Goal: Transaction & Acquisition: Download file/media

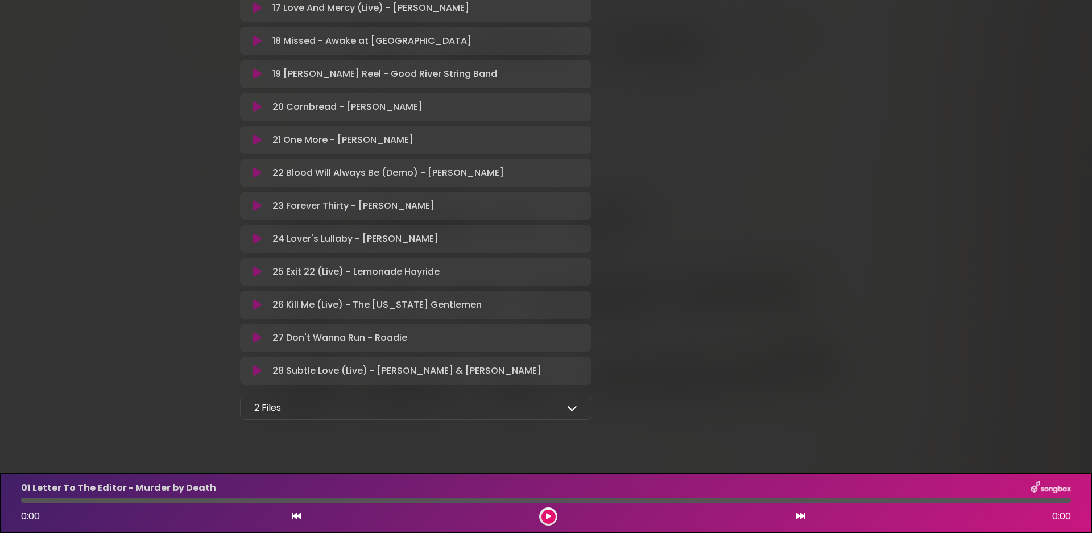
scroll to position [799, 0]
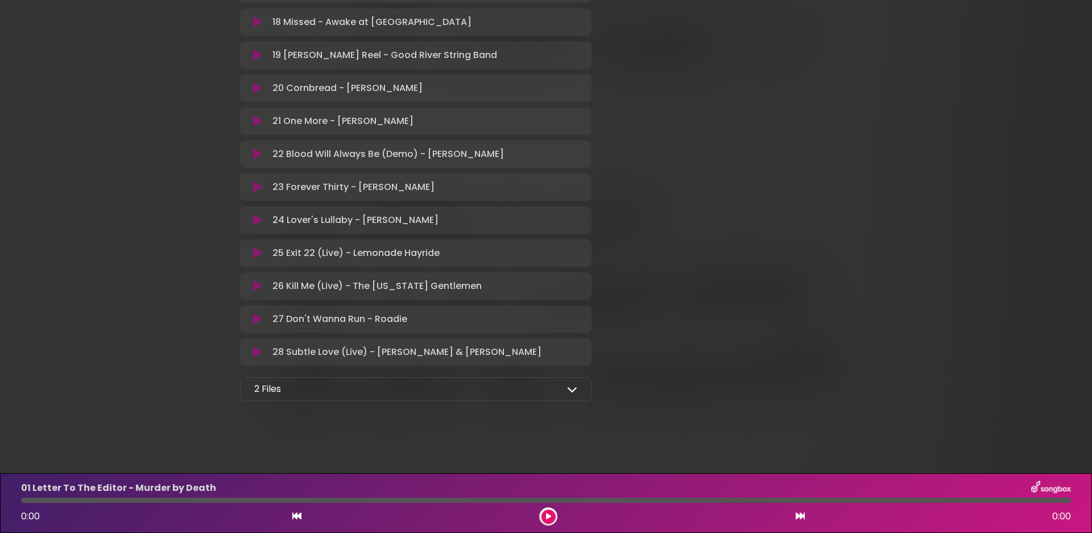
click at [571, 388] on icon at bounding box center [572, 389] width 10 height 10
click at [569, 417] on icon at bounding box center [571, 415] width 11 height 9
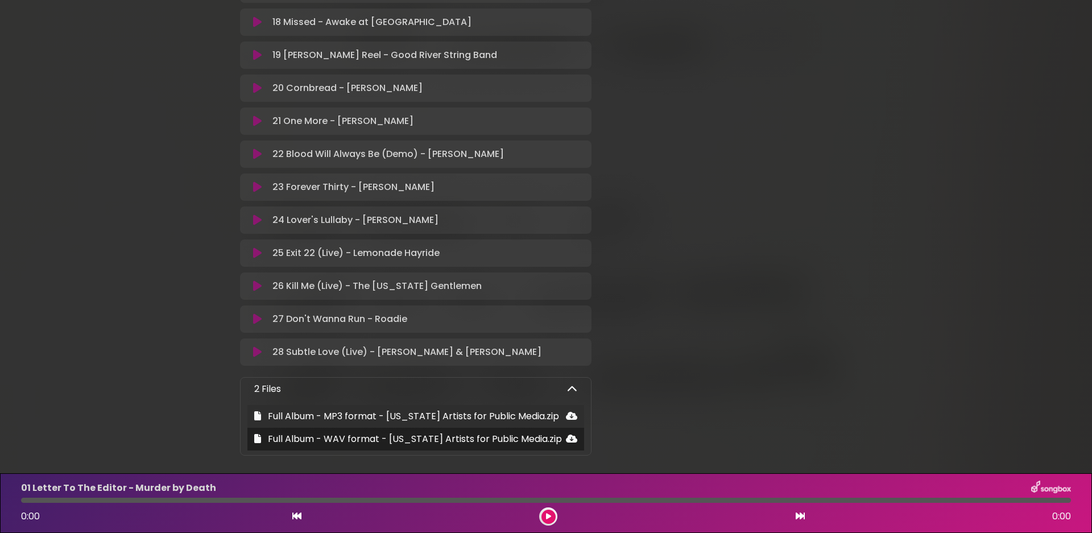
click at [573, 417] on icon at bounding box center [571, 415] width 11 height 9
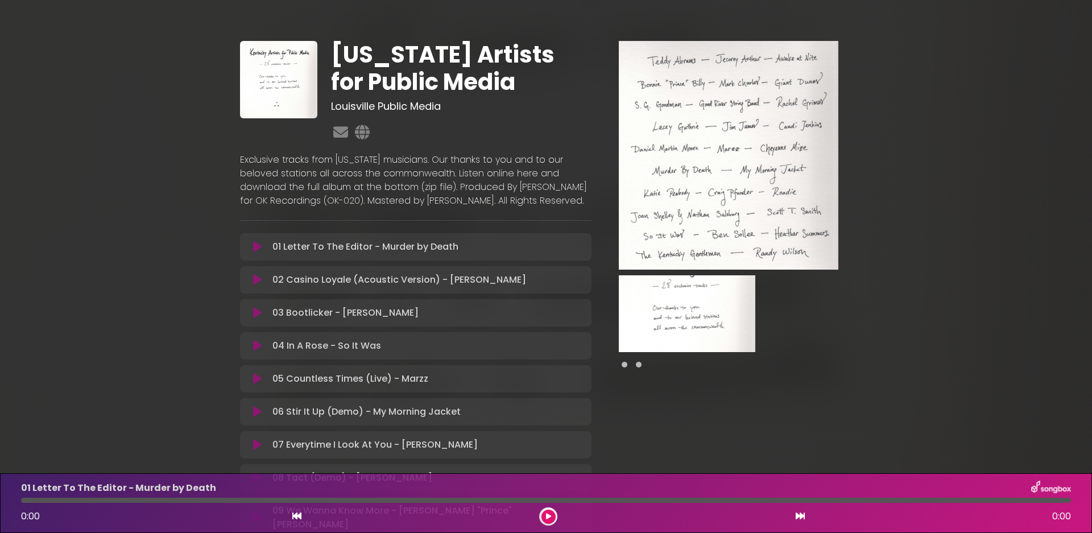
click at [256, 285] on icon at bounding box center [257, 279] width 9 height 11
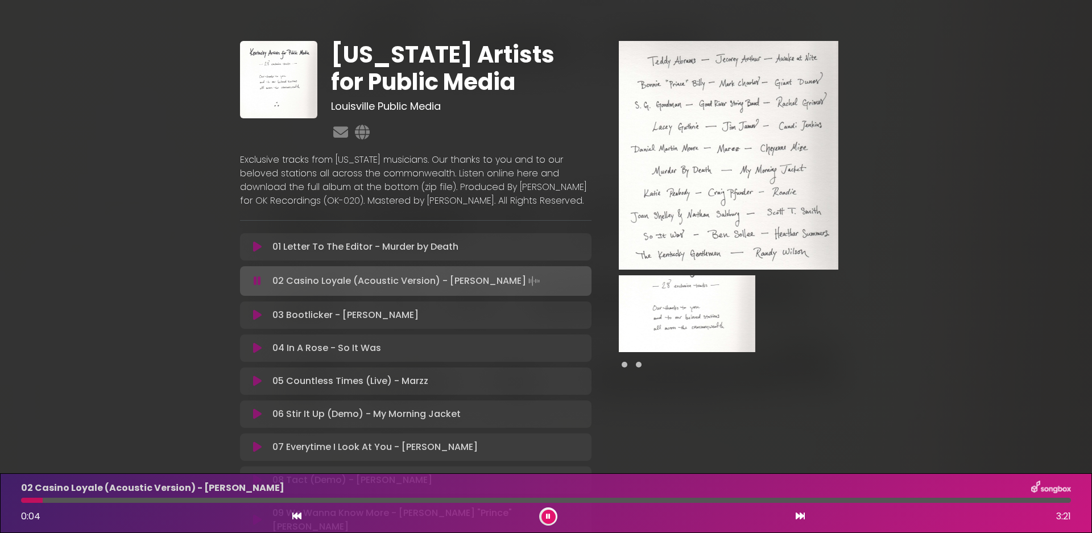
click at [549, 517] on icon at bounding box center [548, 516] width 5 height 7
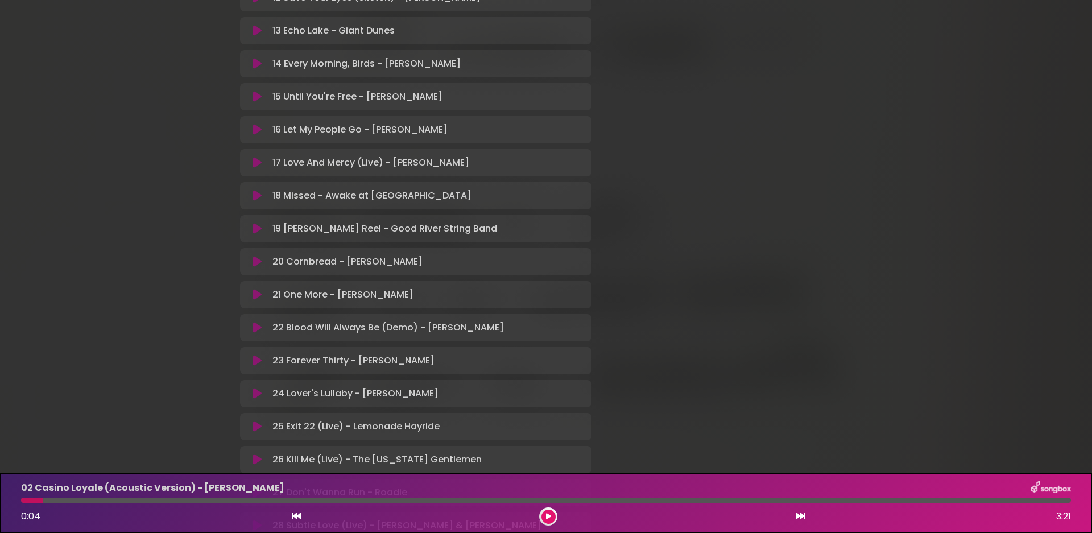
scroll to position [799, 0]
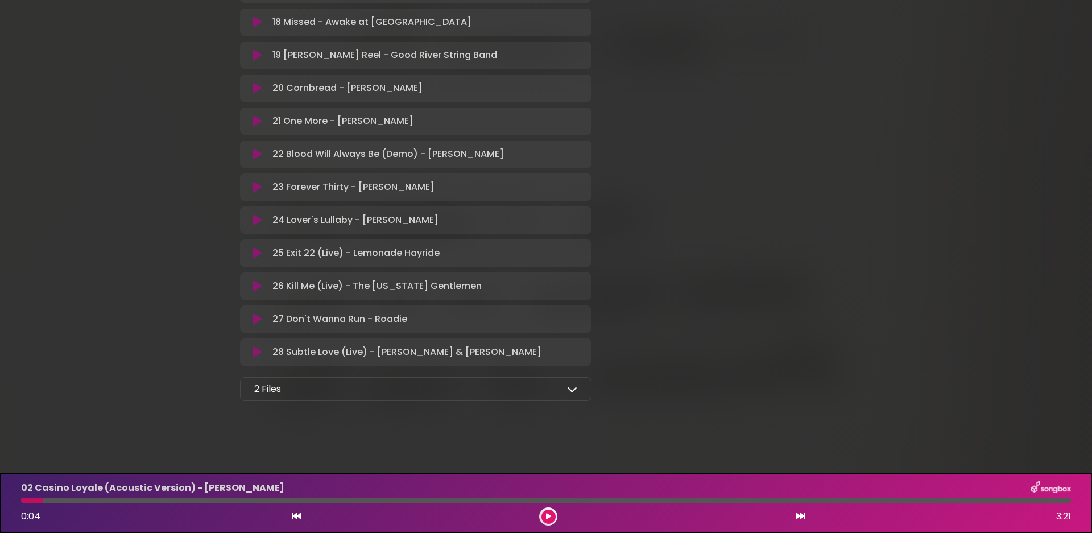
click at [578, 388] on div "2 Files Full Album - MP3 format - [US_STATE] Artists for Public Media.zip Full …" at bounding box center [415, 389] width 351 height 24
click at [573, 388] on icon at bounding box center [572, 389] width 10 height 10
click at [254, 414] on icon at bounding box center [257, 415] width 7 height 9
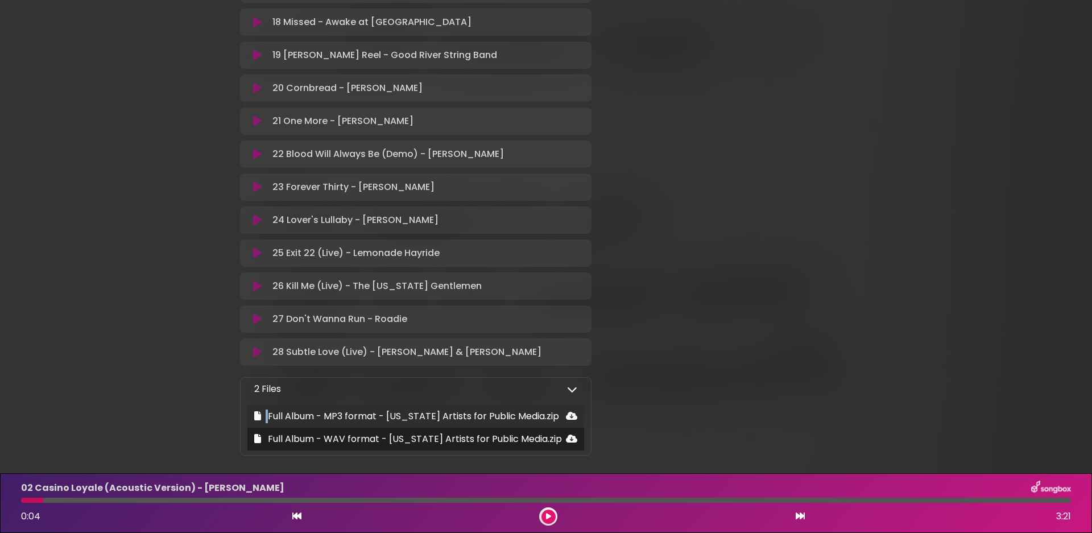
click at [254, 414] on icon at bounding box center [257, 415] width 7 height 9
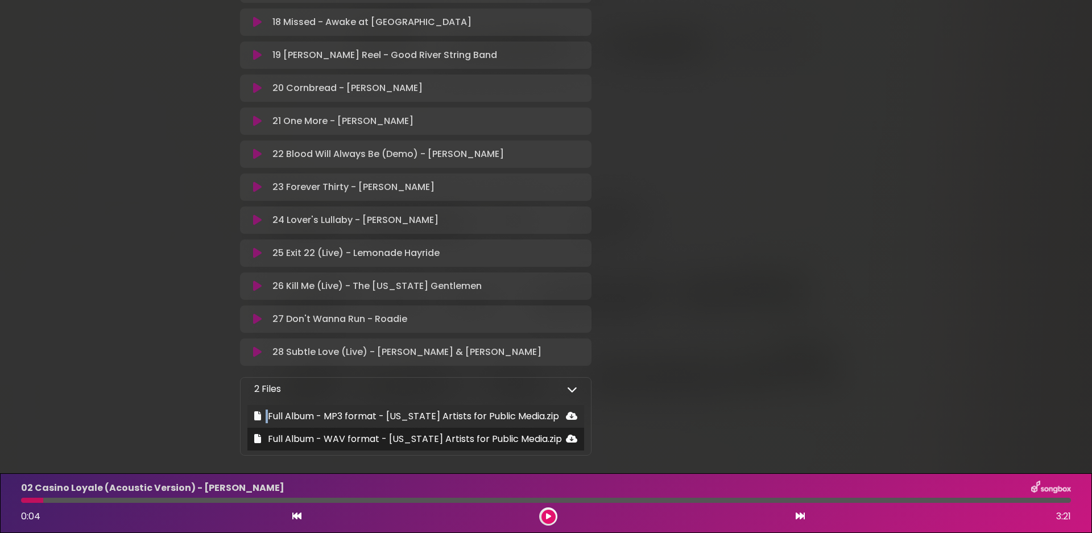
click at [254, 414] on icon at bounding box center [257, 415] width 7 height 9
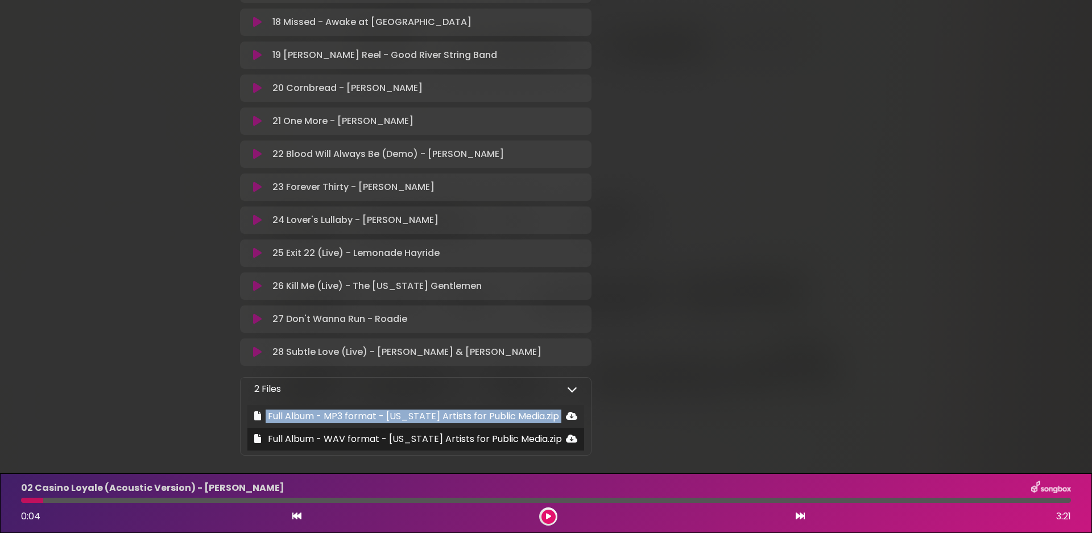
click at [254, 414] on icon at bounding box center [257, 415] width 7 height 9
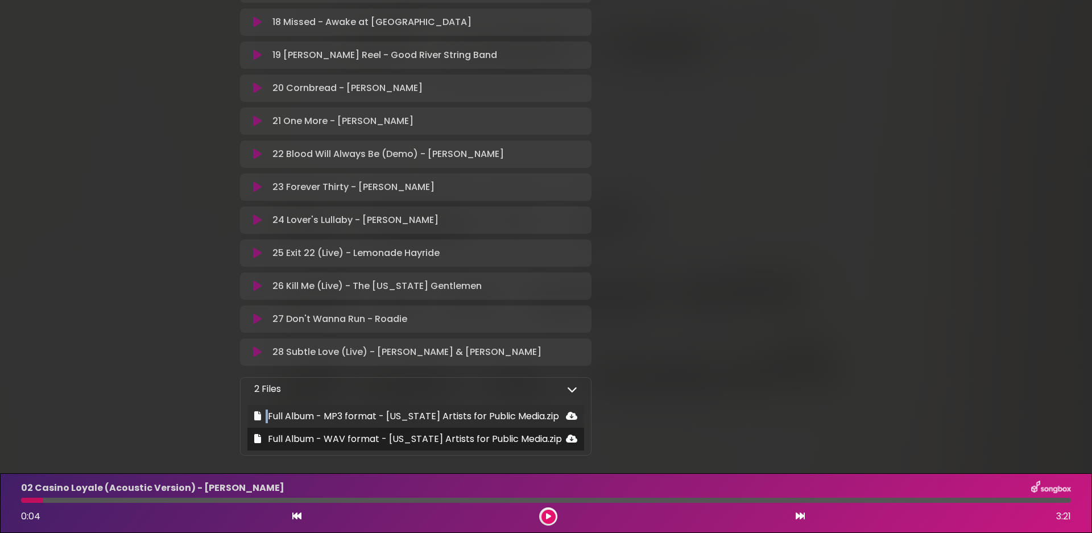
click at [254, 414] on icon at bounding box center [257, 415] width 7 height 9
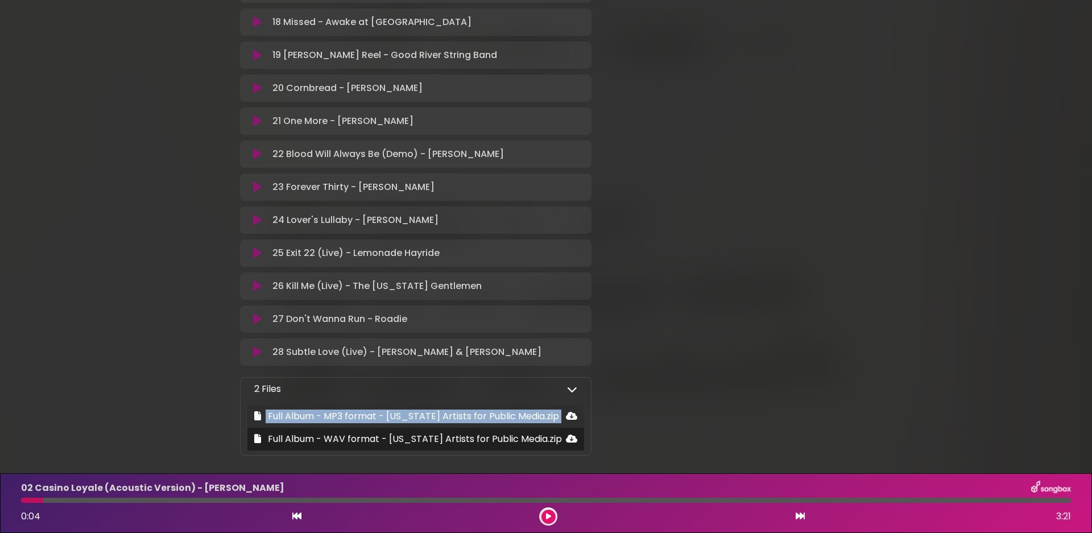
click at [254, 414] on icon at bounding box center [257, 415] width 7 height 9
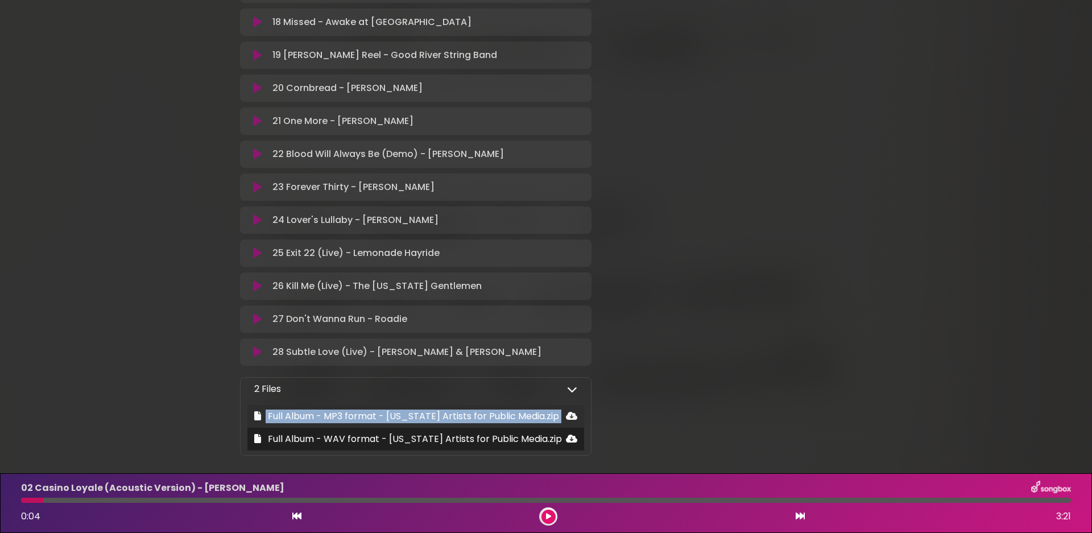
click at [254, 414] on icon at bounding box center [257, 415] width 7 height 9
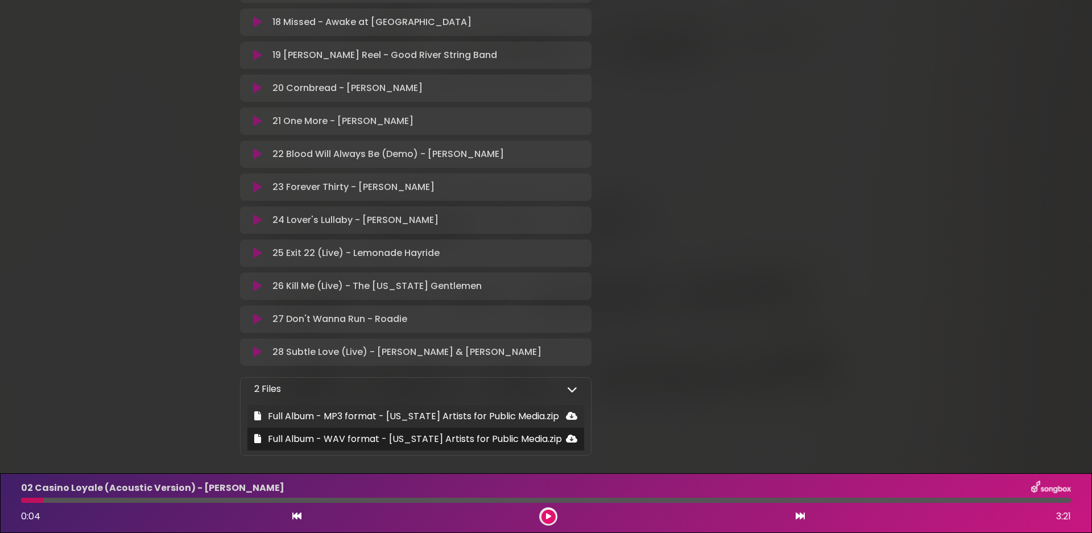
click at [254, 414] on icon at bounding box center [257, 415] width 7 height 9
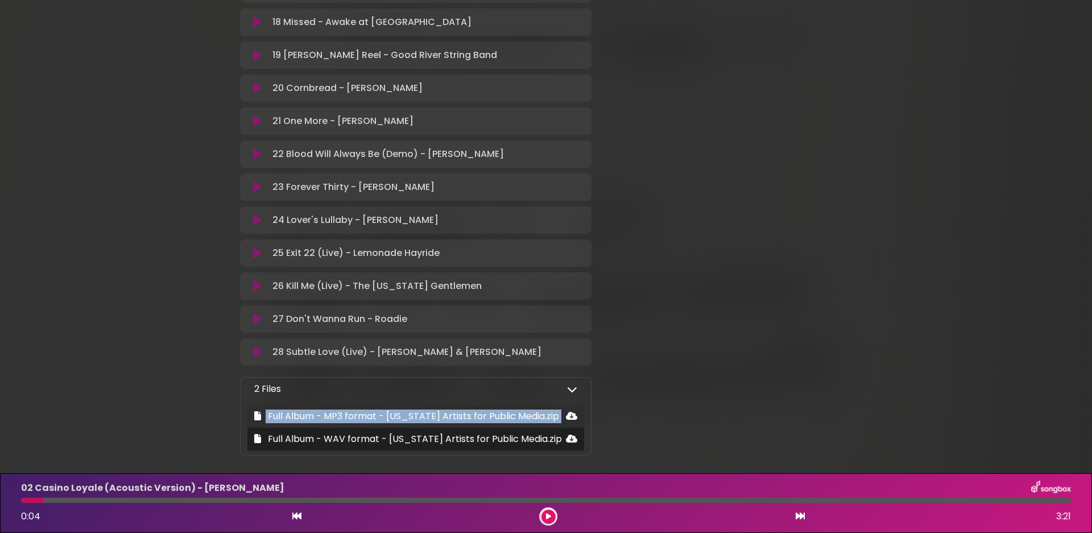
click at [254, 414] on icon at bounding box center [257, 415] width 7 height 9
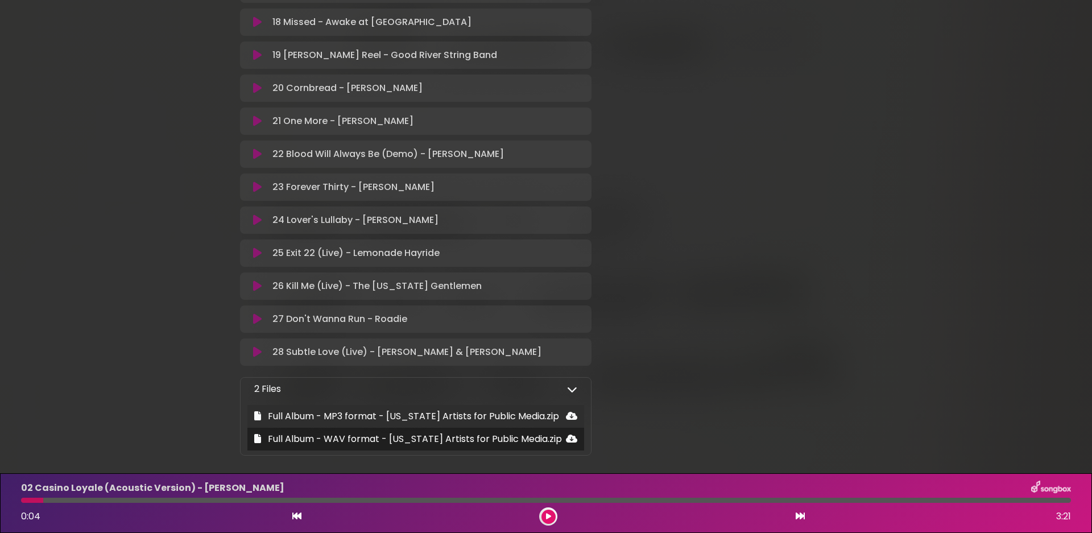
click at [254, 414] on icon at bounding box center [257, 415] width 7 height 9
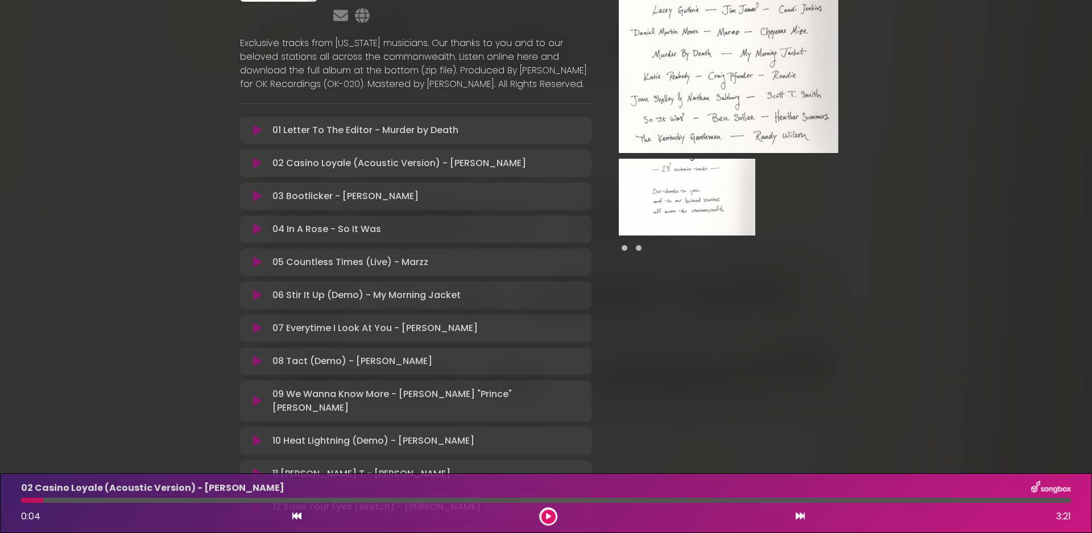
scroll to position [0, 0]
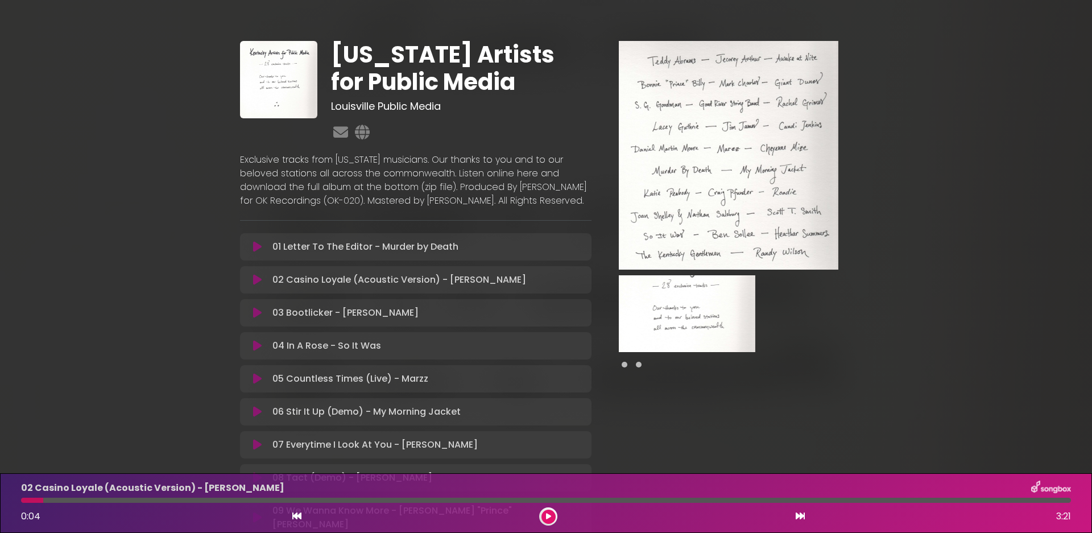
click at [638, 367] on span at bounding box center [639, 365] width 6 height 6
click at [453, 201] on p "Exclusive tracks from [US_STATE] musicians. Our thanks to you and to our belove…" at bounding box center [415, 180] width 351 height 55
click at [476, 208] on p "Exclusive tracks from [US_STATE] musicians. Our thanks to you and to our belove…" at bounding box center [415, 180] width 351 height 55
click at [363, 138] on icon at bounding box center [361, 132] width 19 height 15
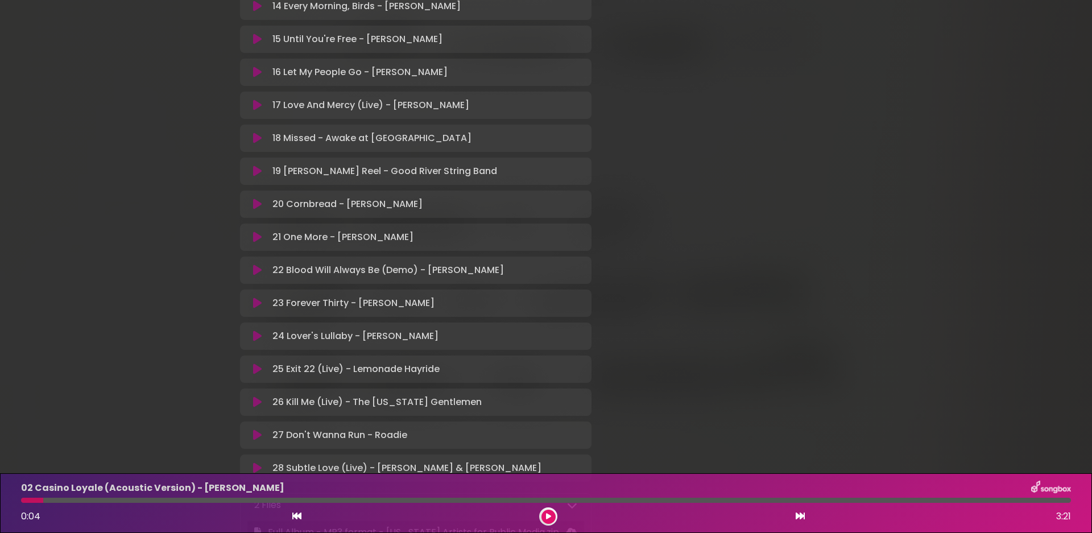
scroll to position [626, 0]
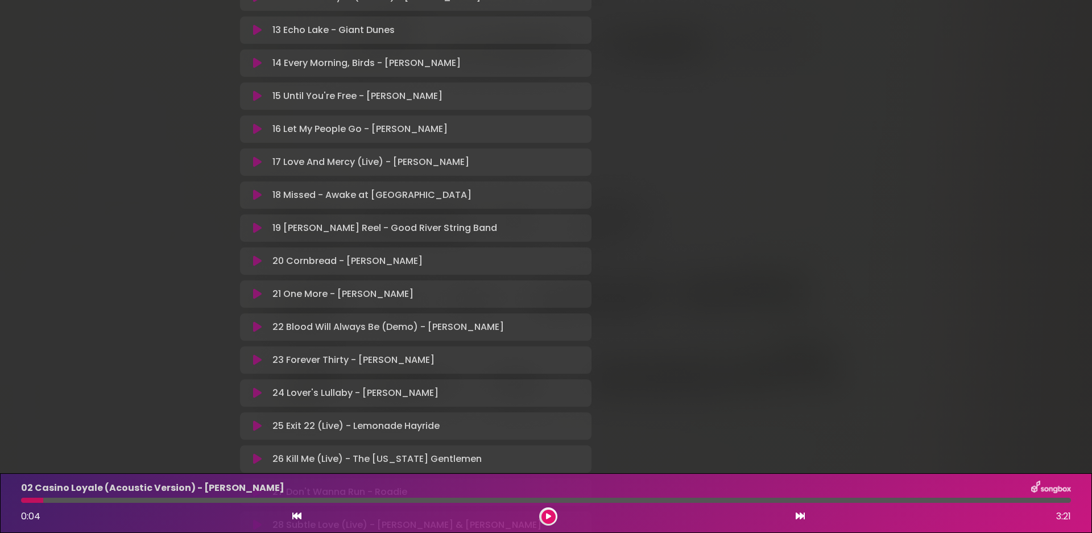
click at [209, 1] on div "[US_STATE] Artists for Public Media Louisville Public Media" at bounding box center [546, 18] width 750 height 1260
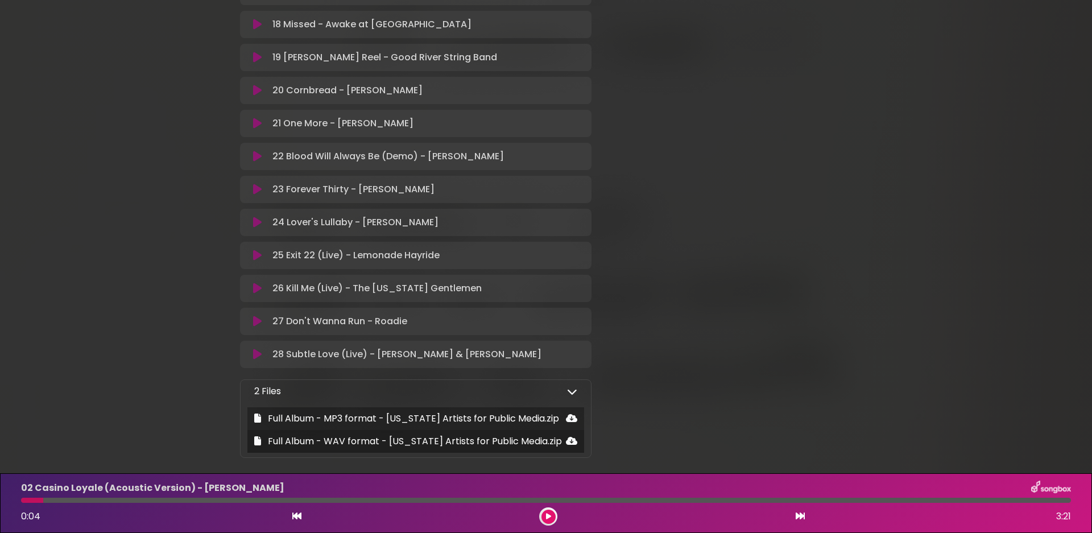
scroll to position [853, 0]
